Goal: Find specific page/section: Find specific page/section

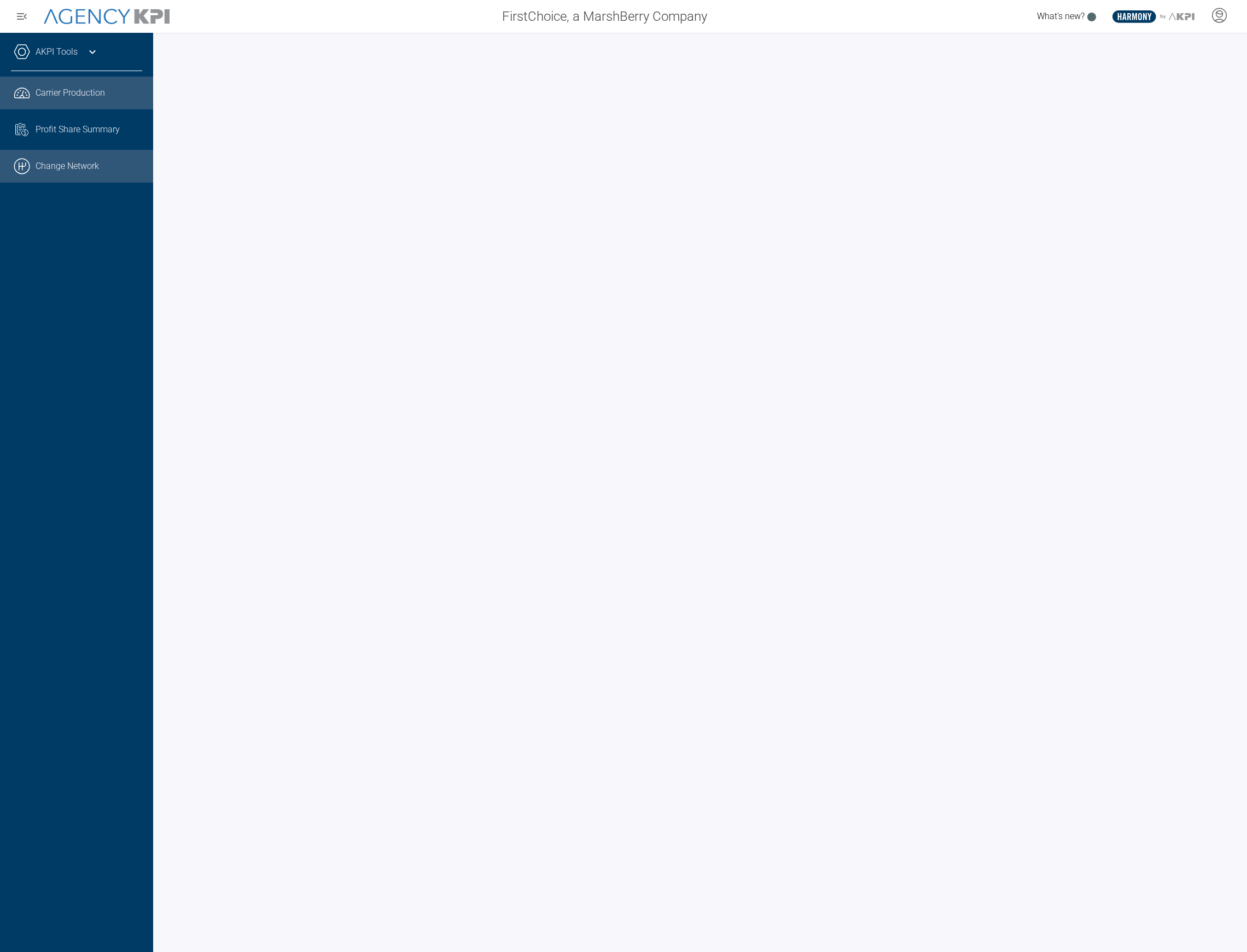
click at [55, 168] on link ".cls-1{fill:none;stroke:#000;stroke-linecap:round;stroke-linejoin:round;stroke-…" at bounding box center [76, 166] width 153 height 33
click at [60, 53] on link "AKPI Tools" at bounding box center [57, 51] width 42 height 13
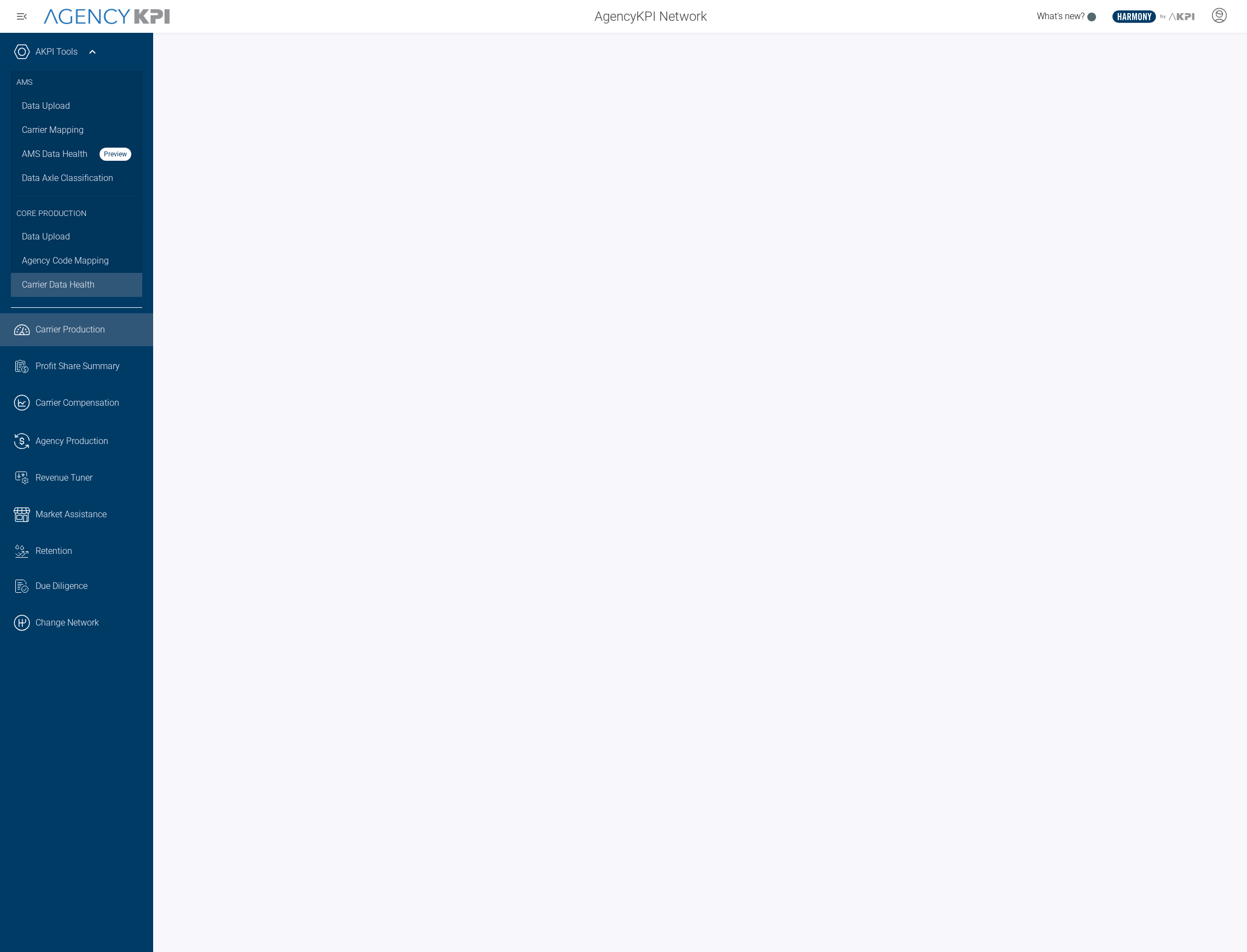
click at [57, 283] on span "Carrier Data Health" at bounding box center [59, 284] width 73 height 13
click at [69, 616] on link ".cls-1{fill:none;stroke:#000;stroke-linecap:round;stroke-linejoin:round;stroke-…" at bounding box center [76, 622] width 153 height 33
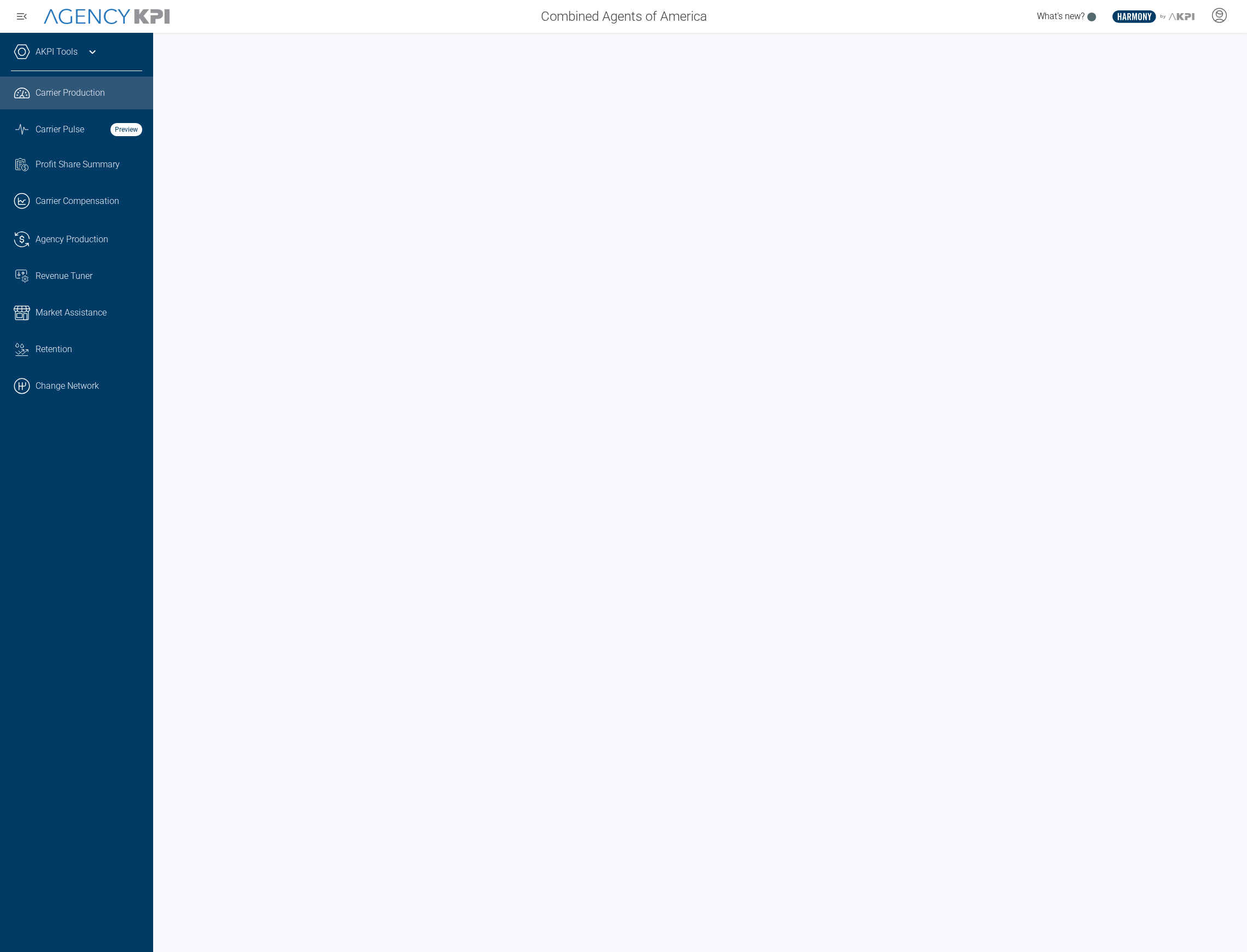
click at [59, 52] on link "AKPI Tools" at bounding box center [57, 51] width 42 height 13
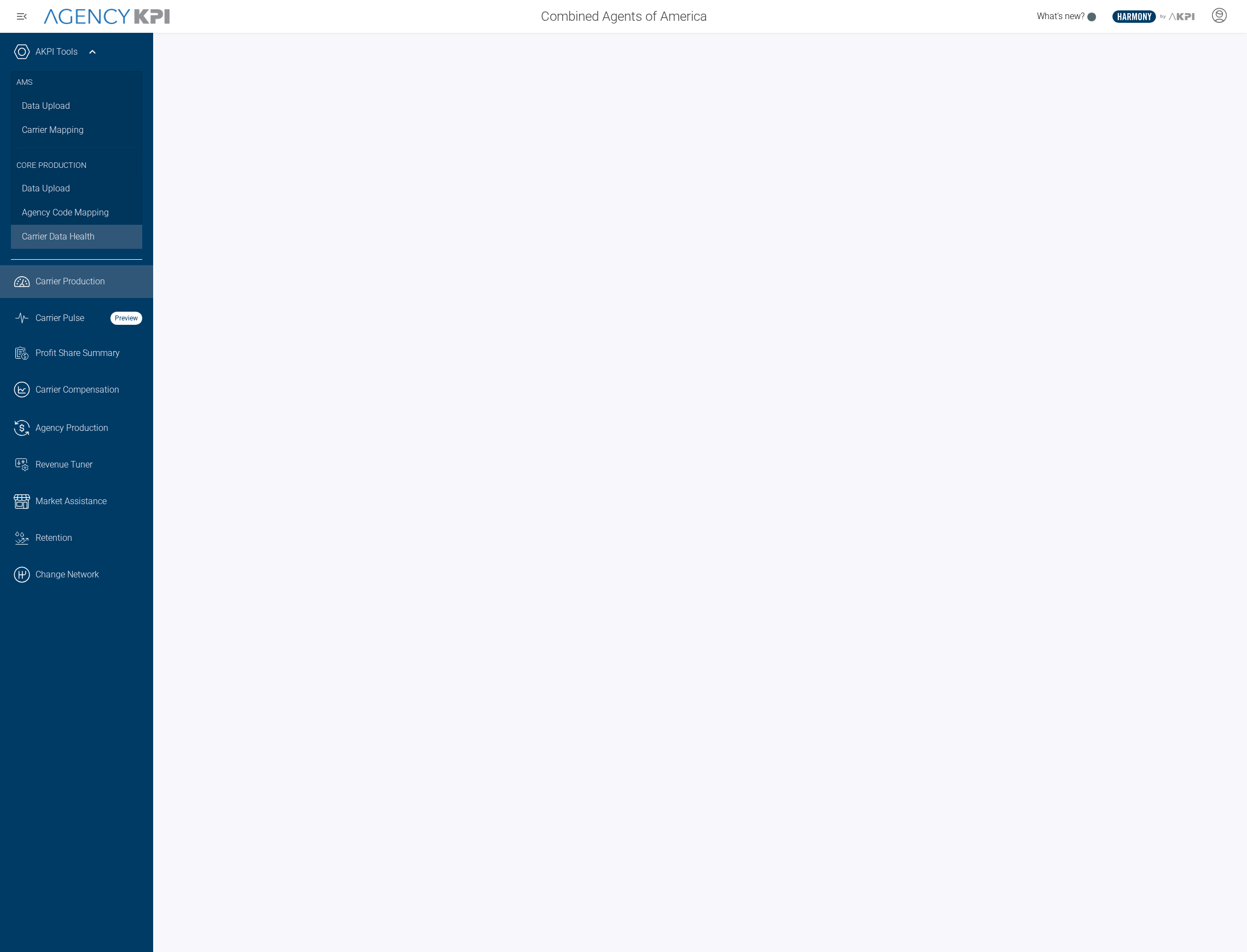
click at [58, 239] on span "Carrier Data Health" at bounding box center [59, 236] width 73 height 13
click at [94, 126] on link "Carrier Mapping" at bounding box center [76, 130] width 131 height 24
